Goal: Check status: Check status

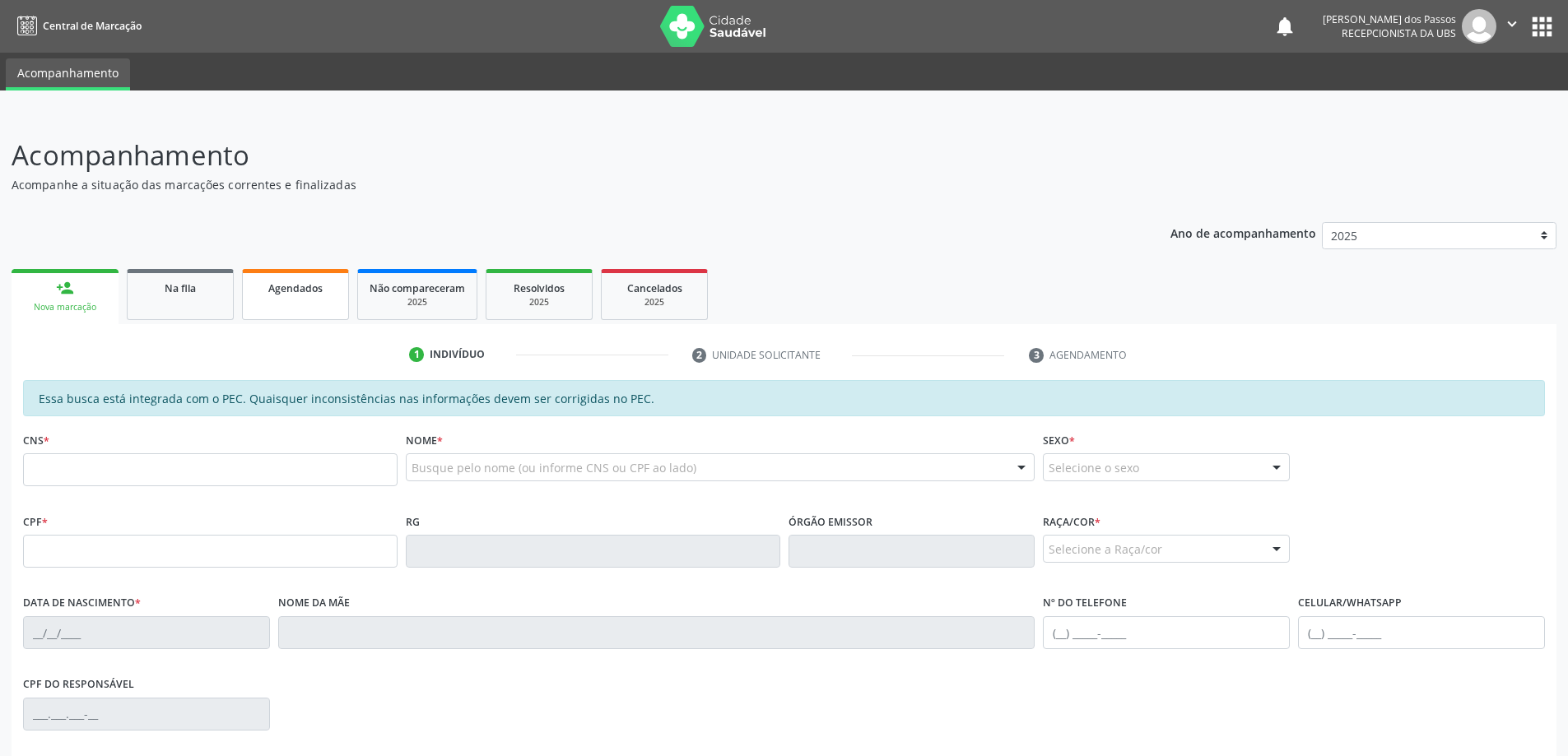
click at [283, 287] on span "Agendados" at bounding box center [296, 288] width 54 height 14
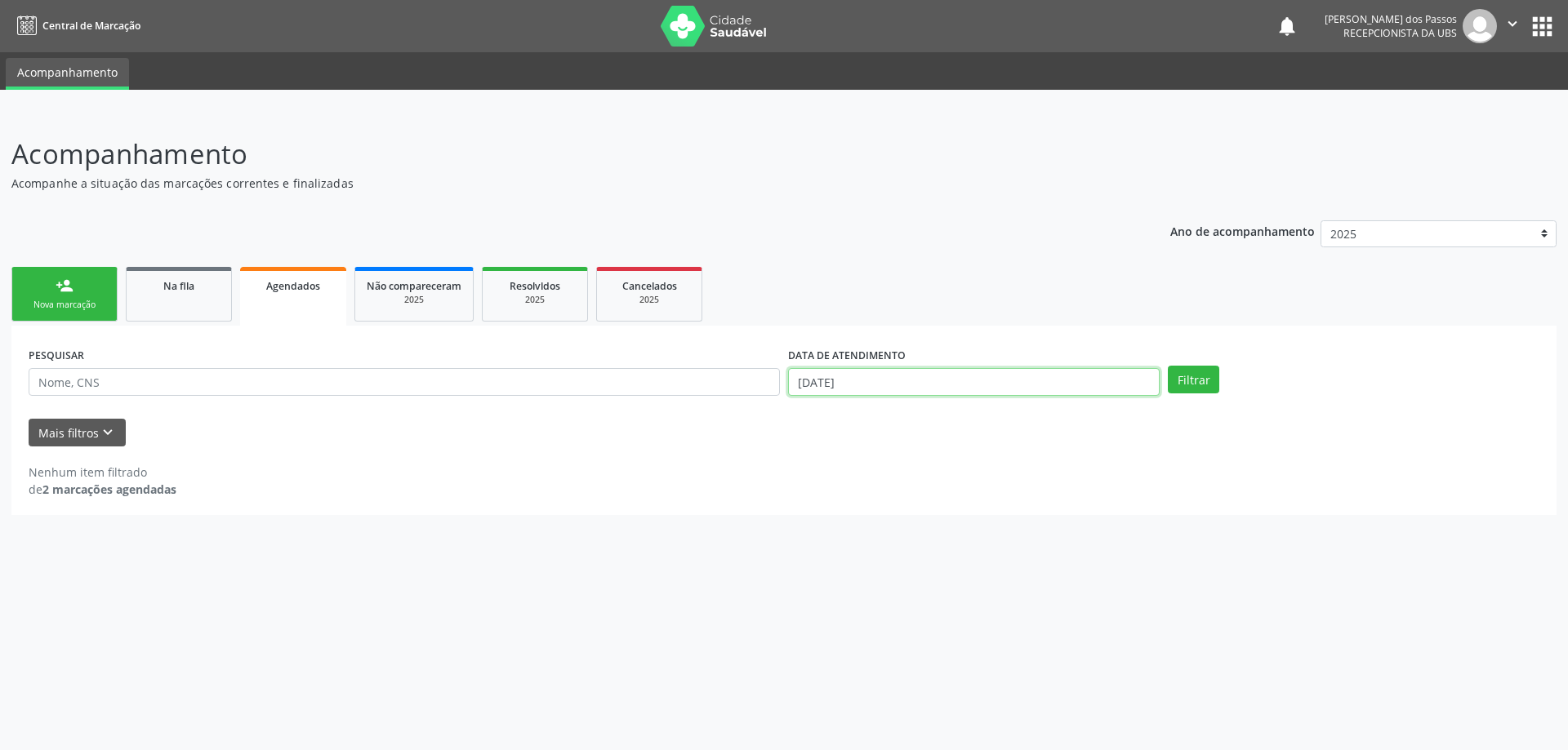
click at [838, 387] on input "[DATE]" at bounding box center [974, 381] width 372 height 28
click at [800, 420] on icon at bounding box center [796, 416] width 12 height 12
select select "7"
click at [981, 466] on span "1" at bounding box center [978, 464] width 31 height 31
type input "01/08/2025"
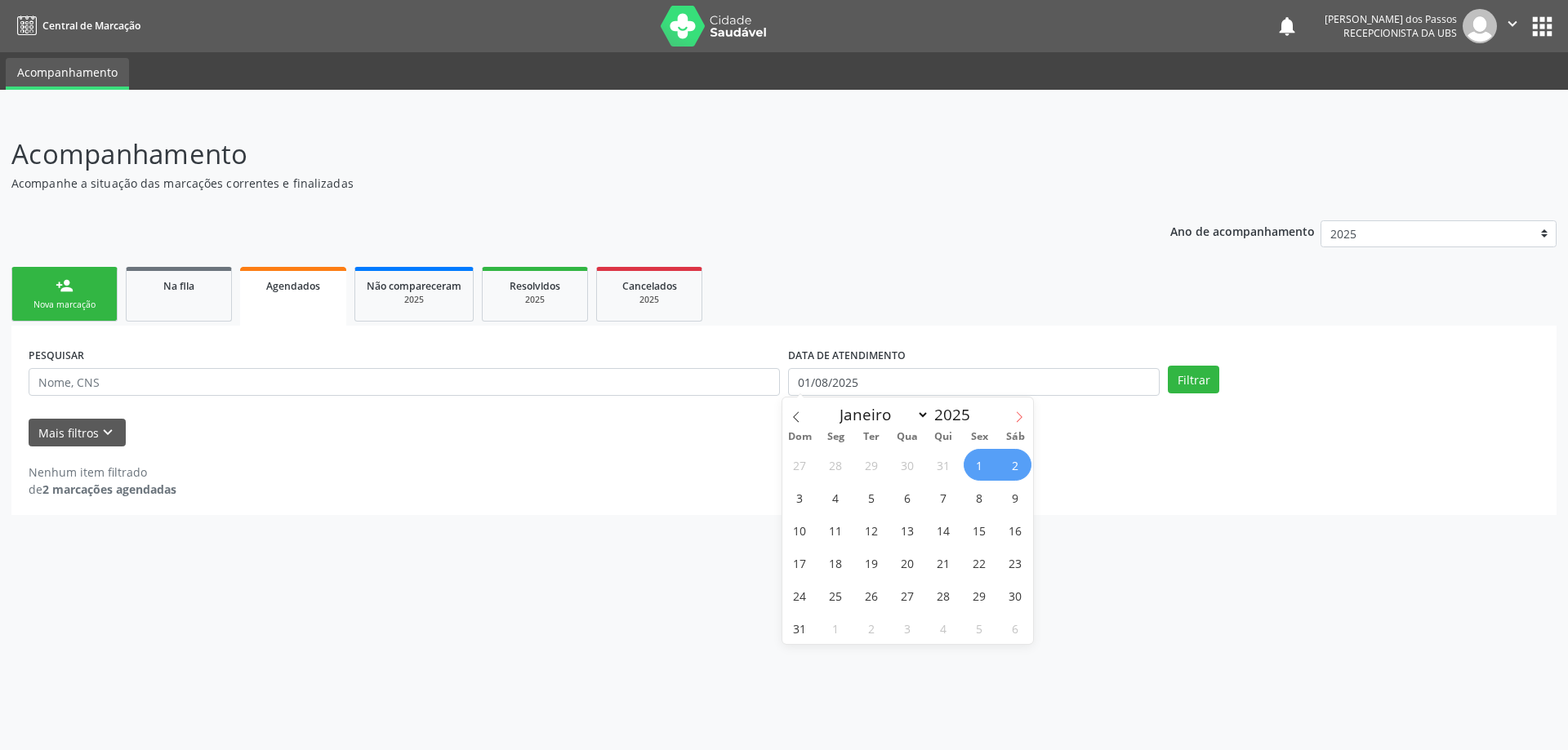
click at [1015, 420] on icon at bounding box center [1019, 416] width 12 height 12
select select "8"
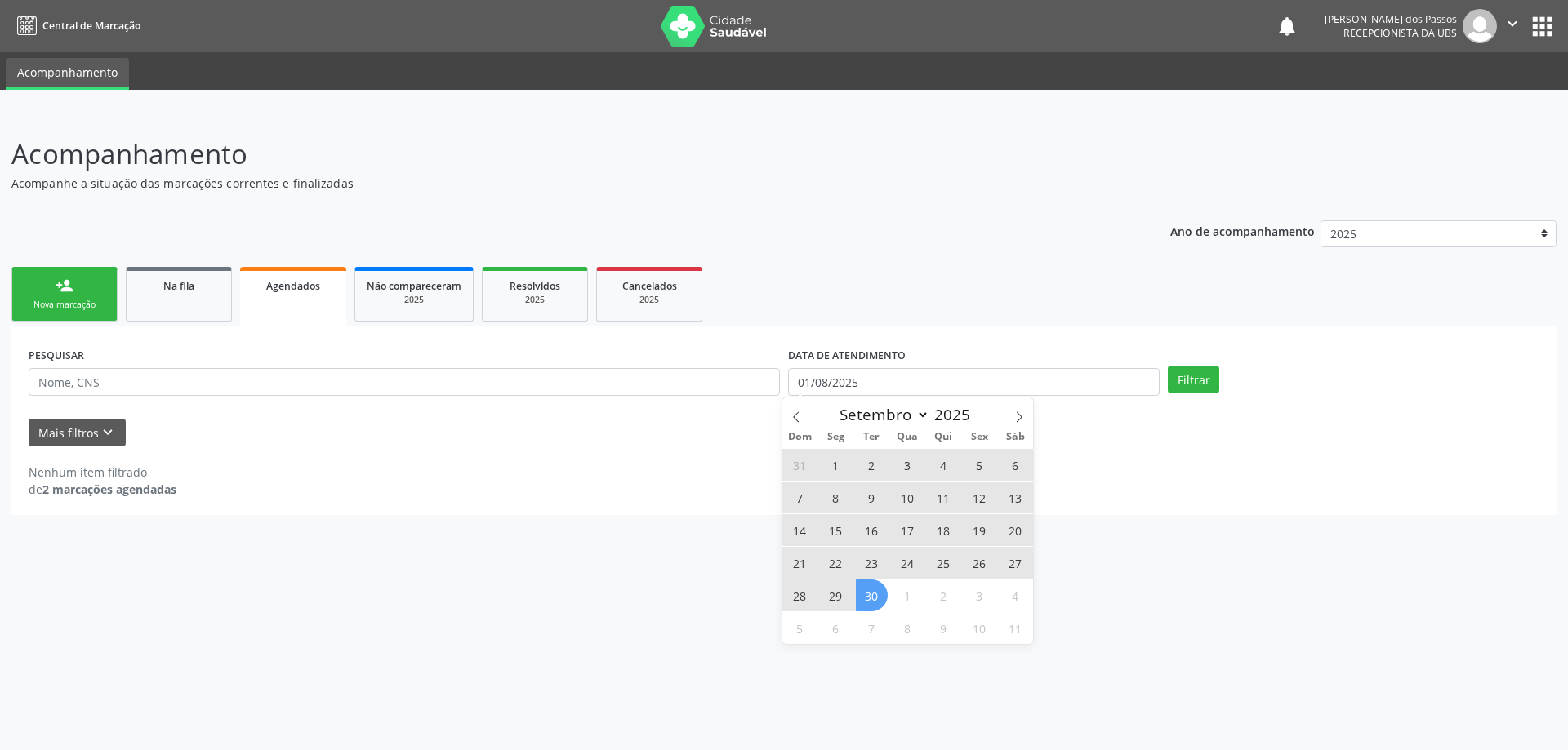
click at [874, 602] on span "30" at bounding box center [871, 595] width 31 height 31
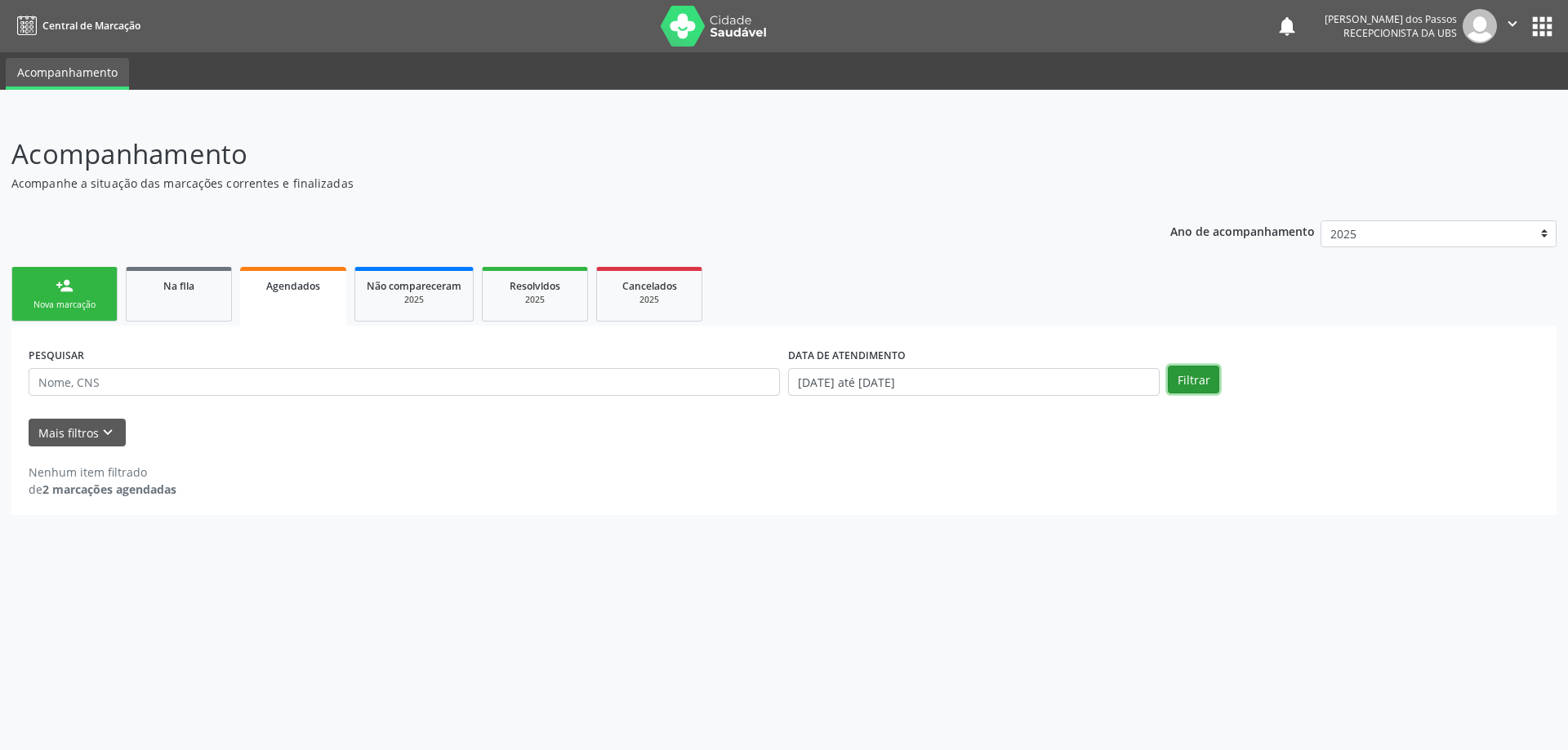
click at [1193, 384] on button "Filtrar" at bounding box center [1193, 379] width 51 height 28
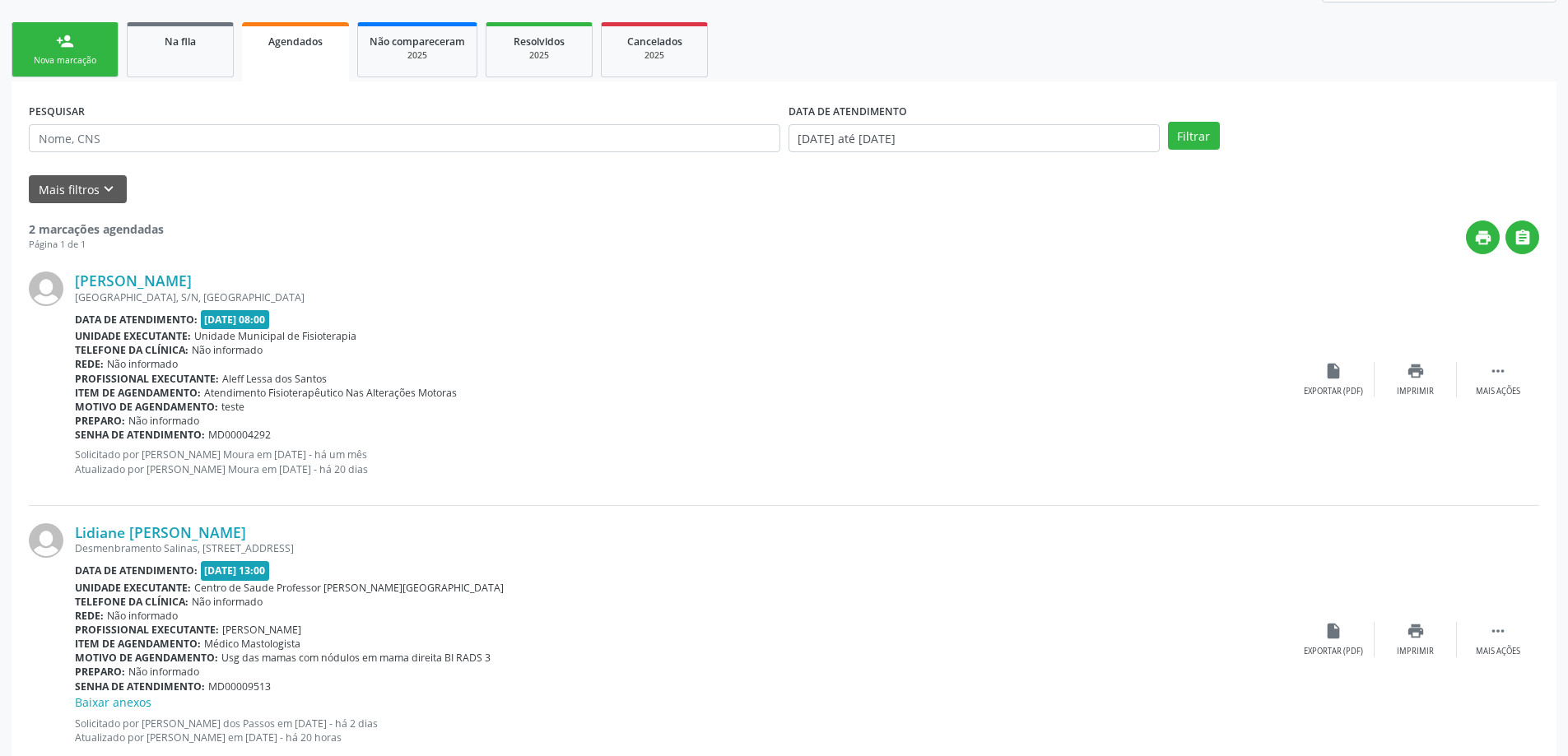
scroll to position [293, 0]
